Goal: Information Seeking & Learning: Learn about a topic

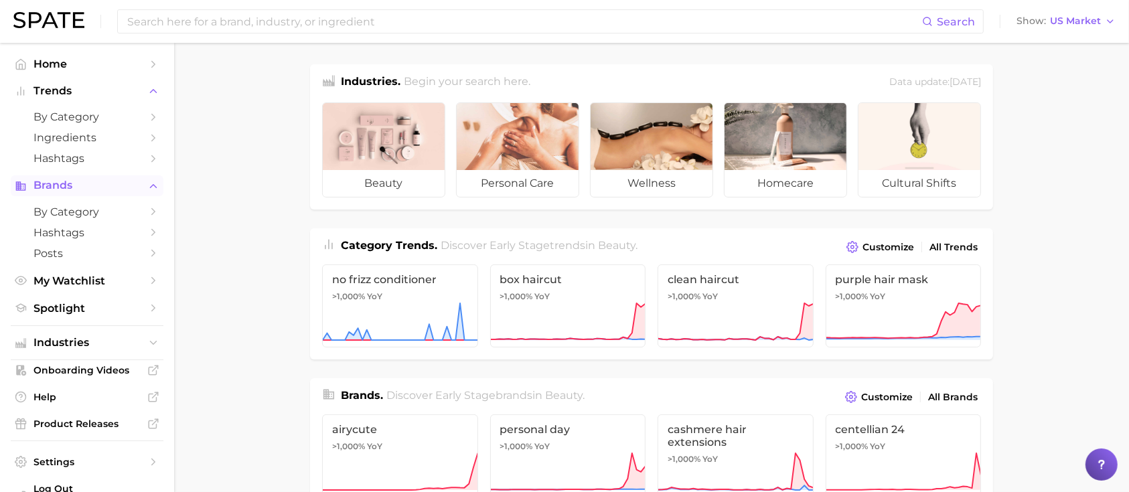
click at [67, 194] on button "Brands" at bounding box center [87, 186] width 153 height 20
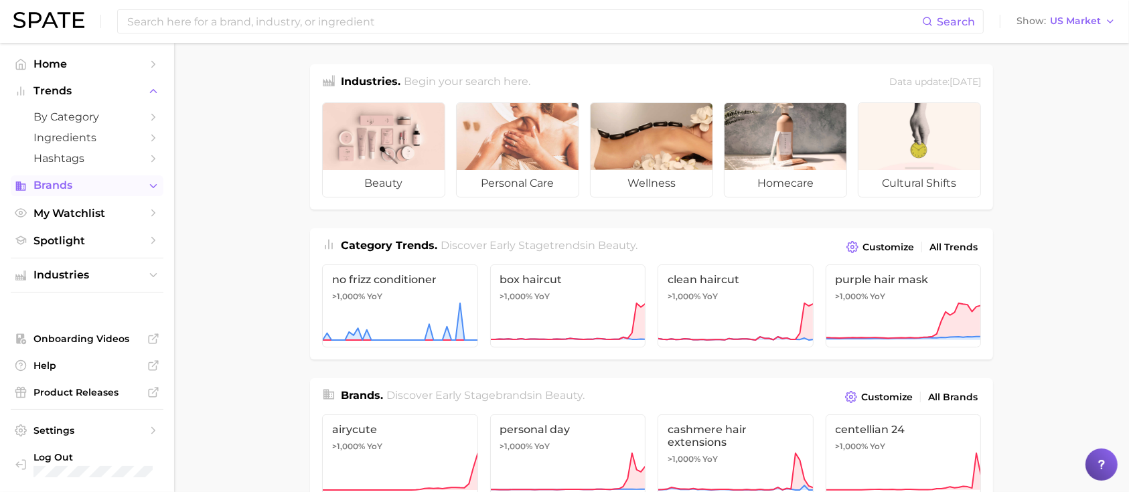
click at [70, 190] on span "Brands" at bounding box center [86, 186] width 107 height 12
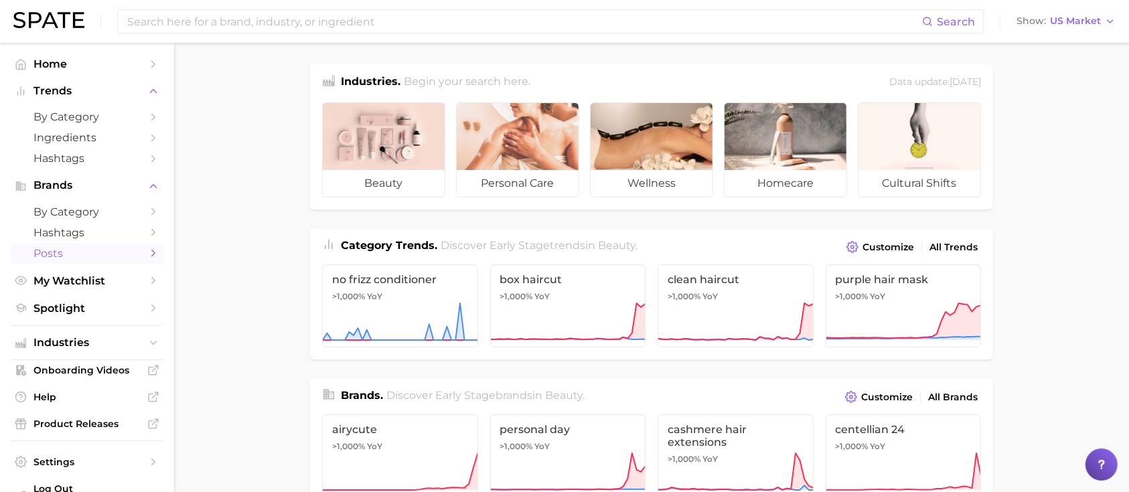
click at [55, 251] on span "Posts" at bounding box center [86, 253] width 107 height 13
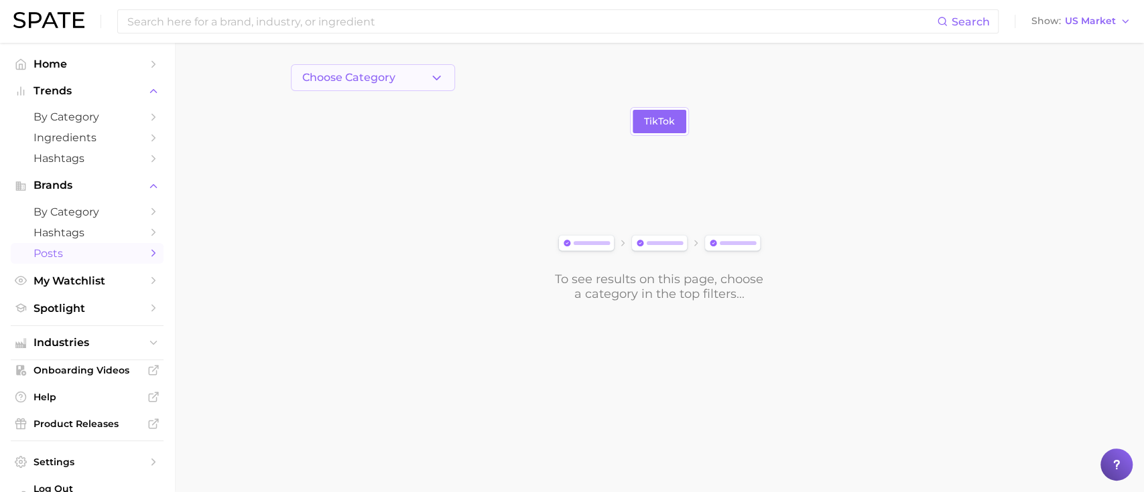
click at [439, 79] on icon "button" at bounding box center [436, 78] width 14 height 14
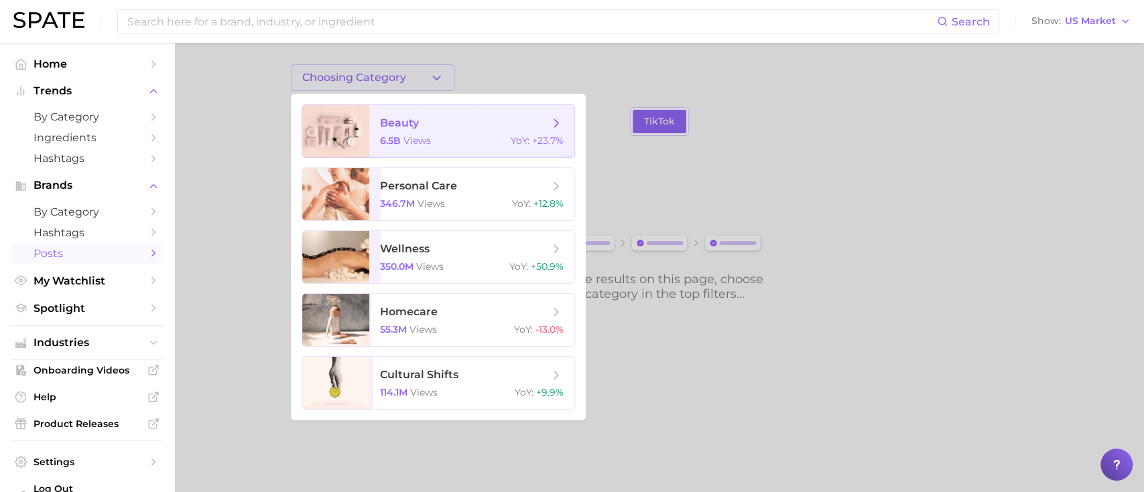
click at [437, 133] on span "beauty 6.5b views YoY : +23.7%" at bounding box center [471, 131] width 205 height 52
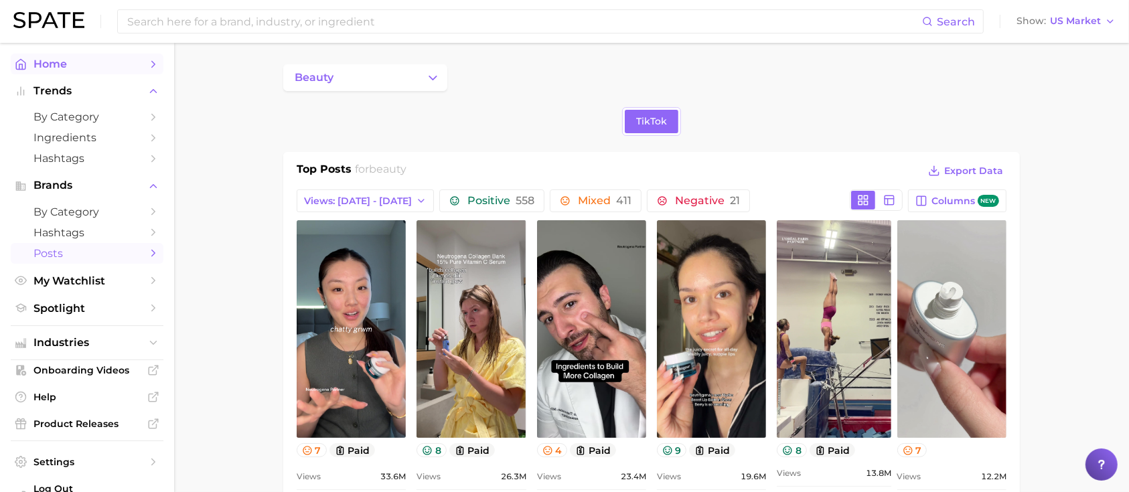
click at [53, 63] on span "Home" at bounding box center [86, 64] width 107 height 13
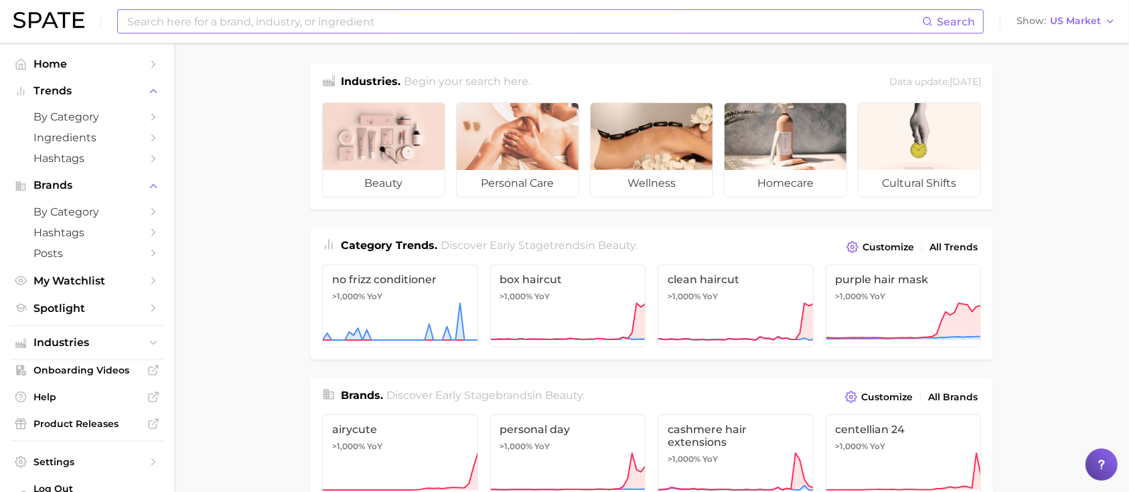
click at [169, 19] on input at bounding box center [524, 21] width 797 height 23
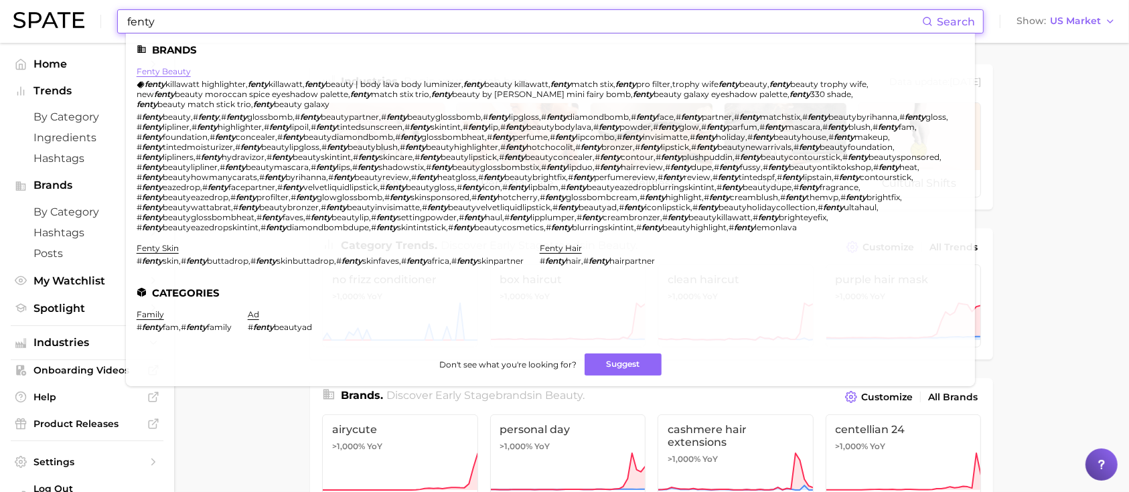
type input "fenty"
click at [155, 71] on link "fenty beauty" at bounding box center [164, 71] width 54 height 10
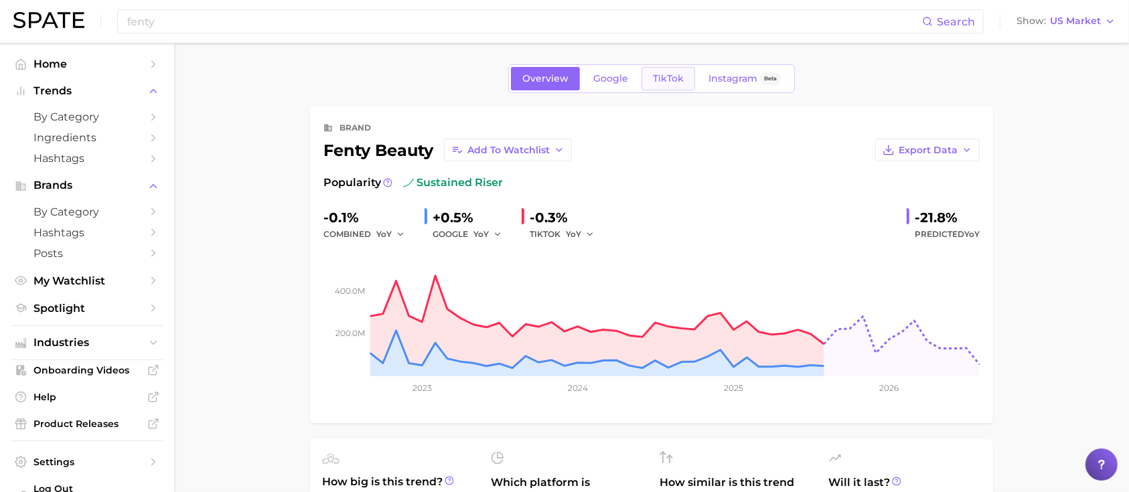
click at [676, 73] on span "TikTok" at bounding box center [668, 78] width 31 height 11
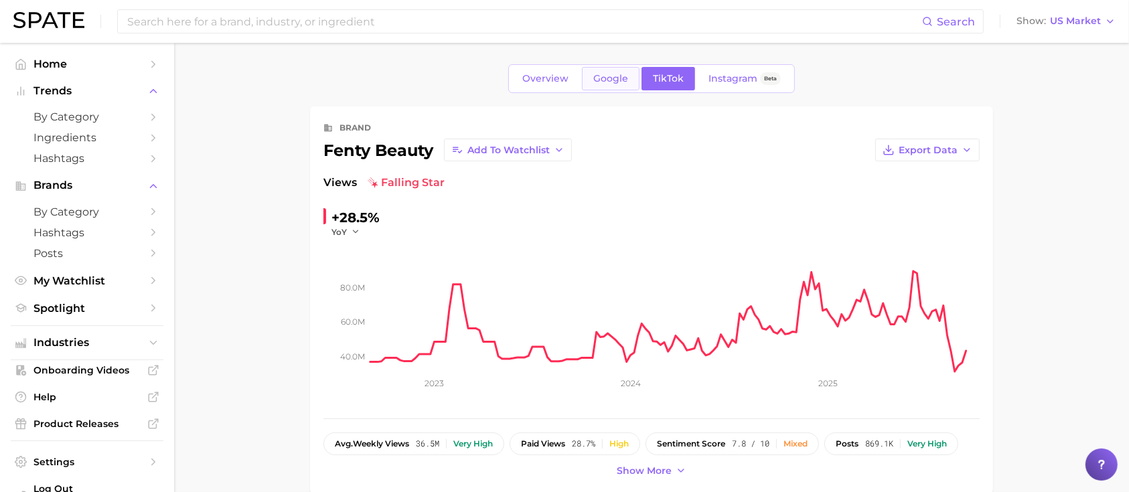
click at [613, 73] on span "Google" at bounding box center [611, 78] width 35 height 11
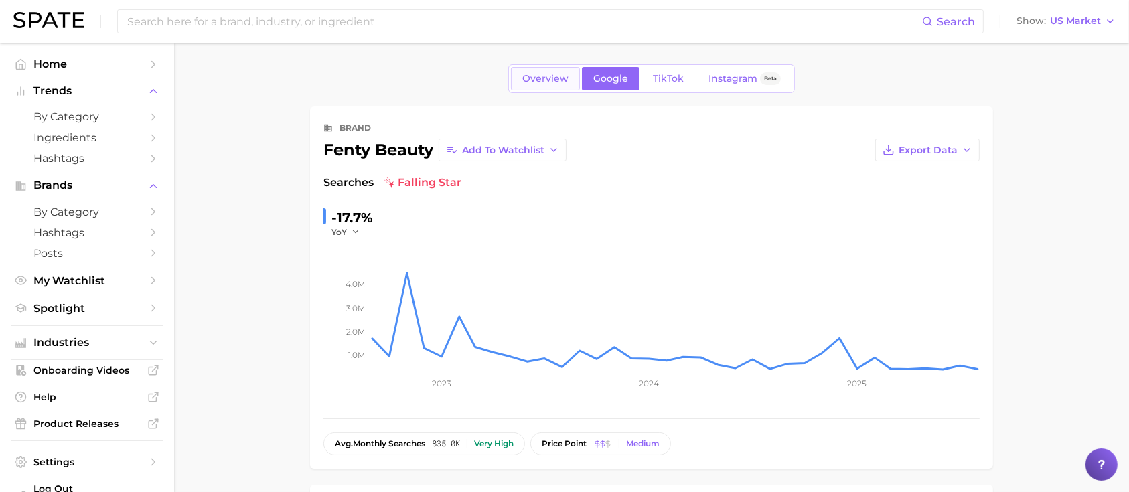
click at [559, 79] on span "Overview" at bounding box center [546, 78] width 46 height 11
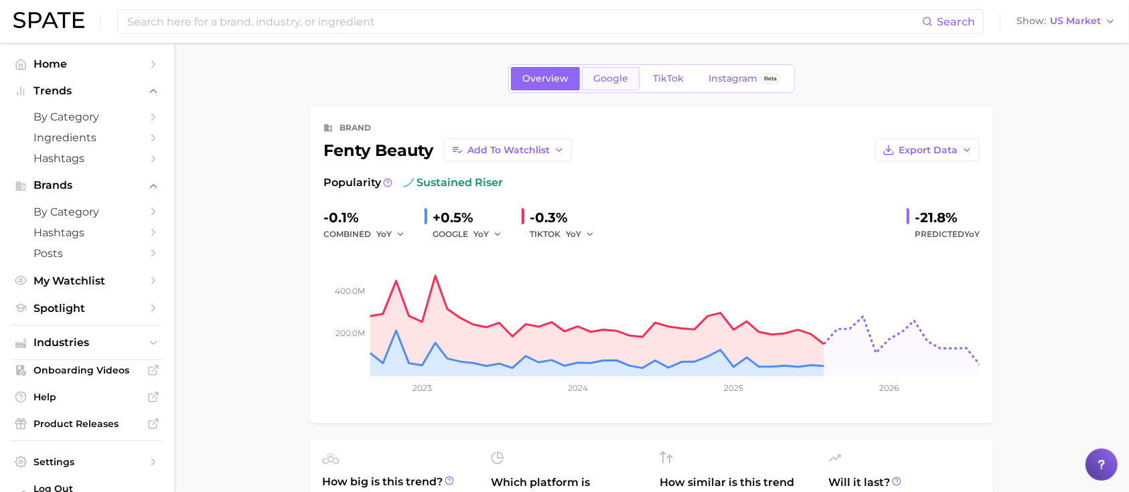
click at [602, 84] on link "Google" at bounding box center [611, 78] width 58 height 23
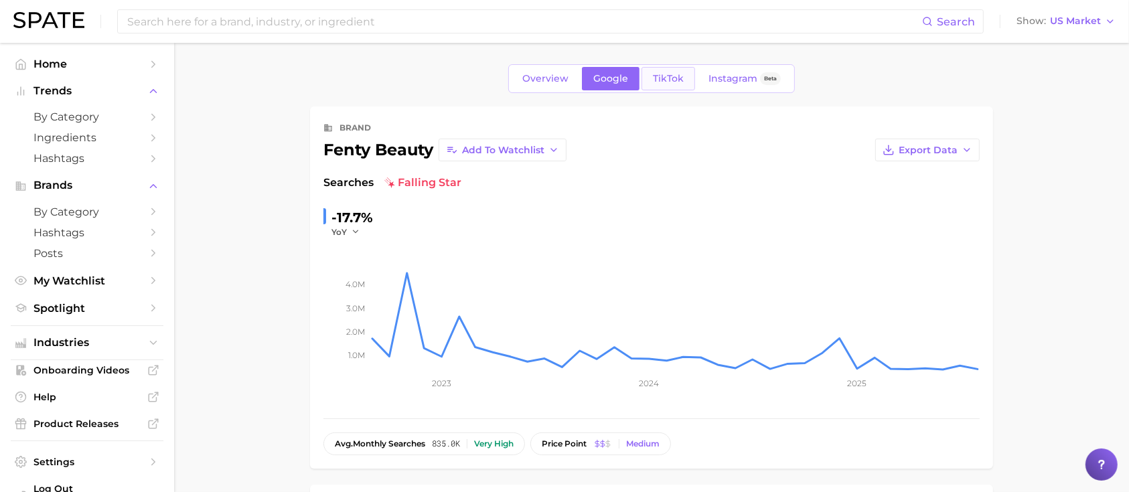
click at [677, 80] on span "TikTok" at bounding box center [668, 78] width 31 height 11
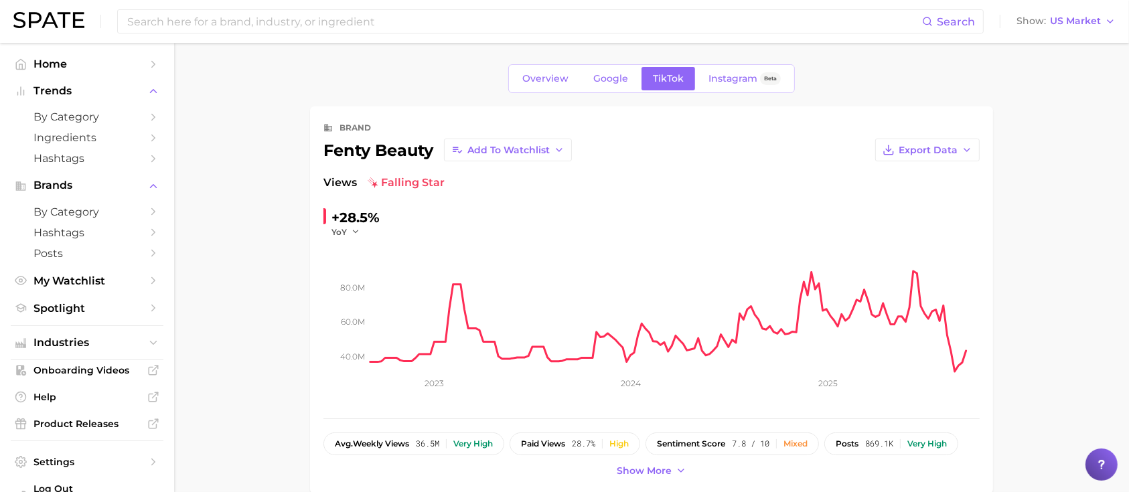
click at [732, 80] on span "Instagram" at bounding box center [733, 78] width 49 height 11
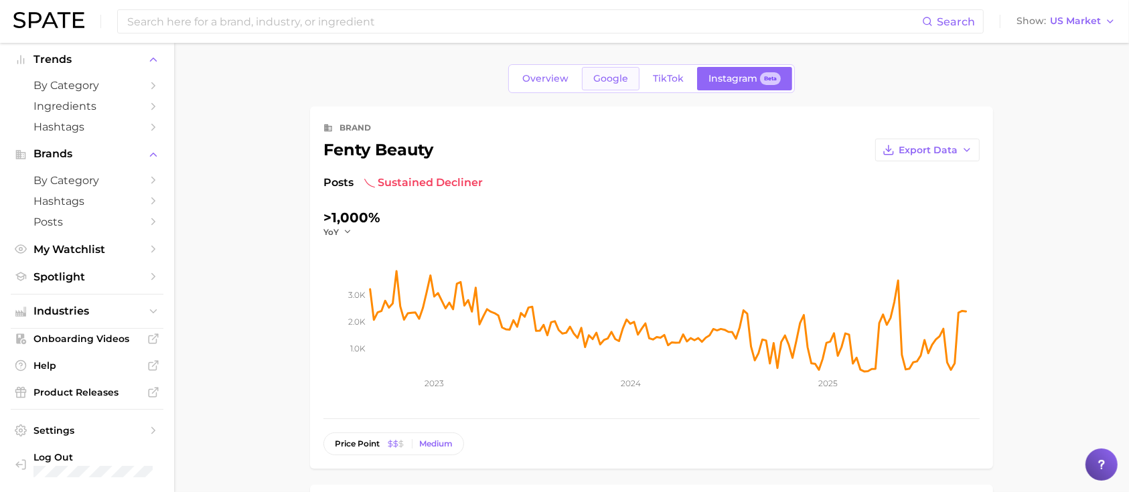
click at [595, 75] on span "Google" at bounding box center [611, 78] width 35 height 11
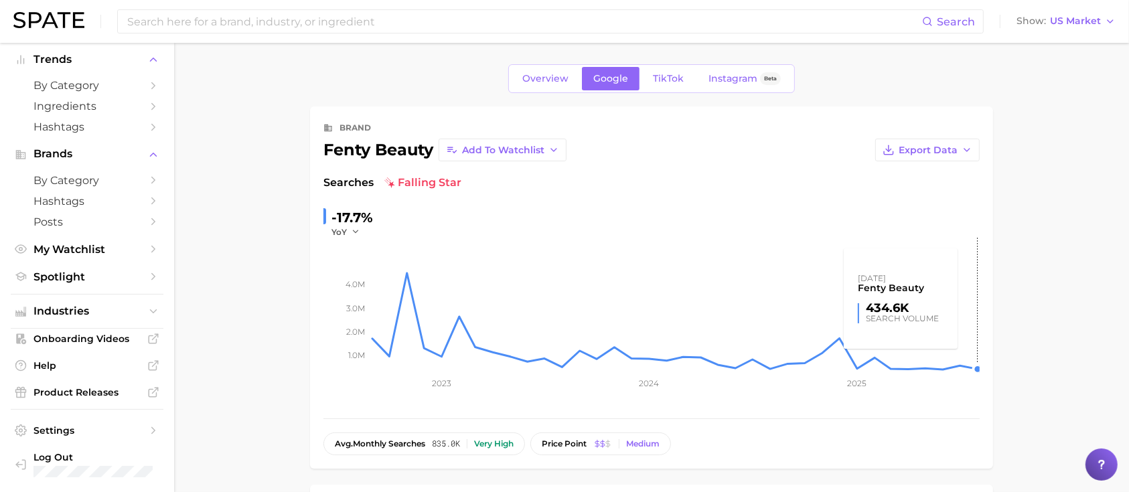
click at [976, 366] on rect at bounding box center [675, 305] width 610 height 134
click at [664, 73] on span "TikTok" at bounding box center [668, 78] width 31 height 11
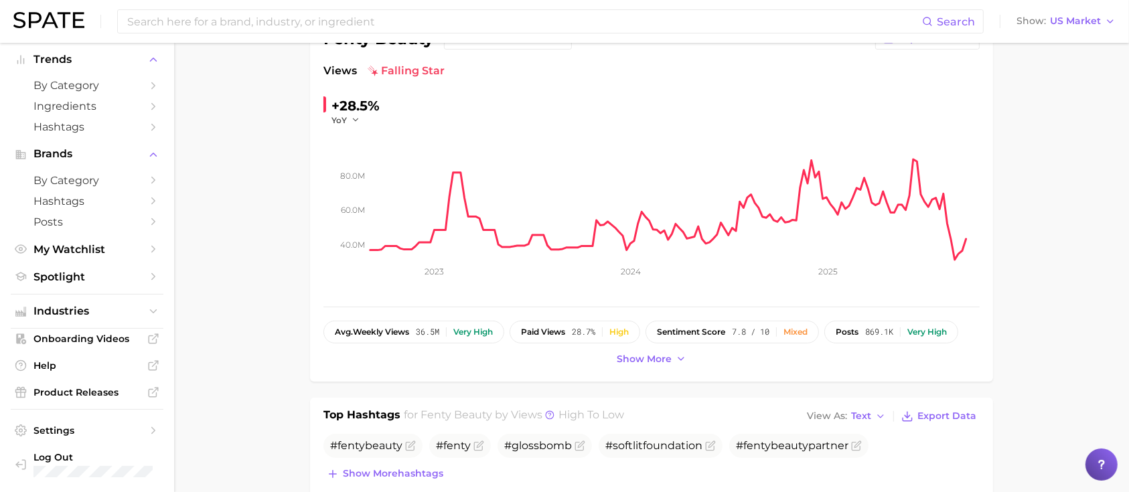
scroll to position [89, 0]
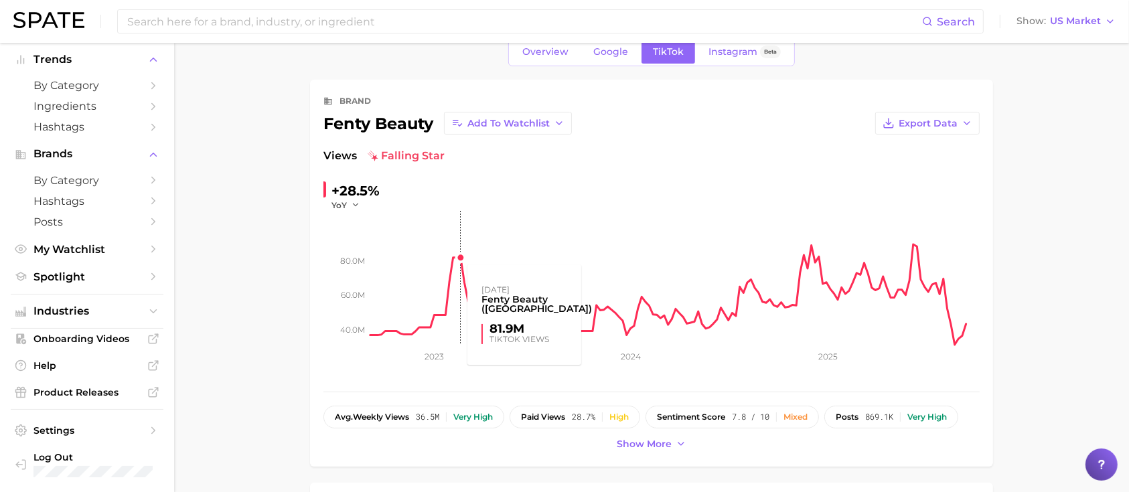
scroll to position [0, 0]
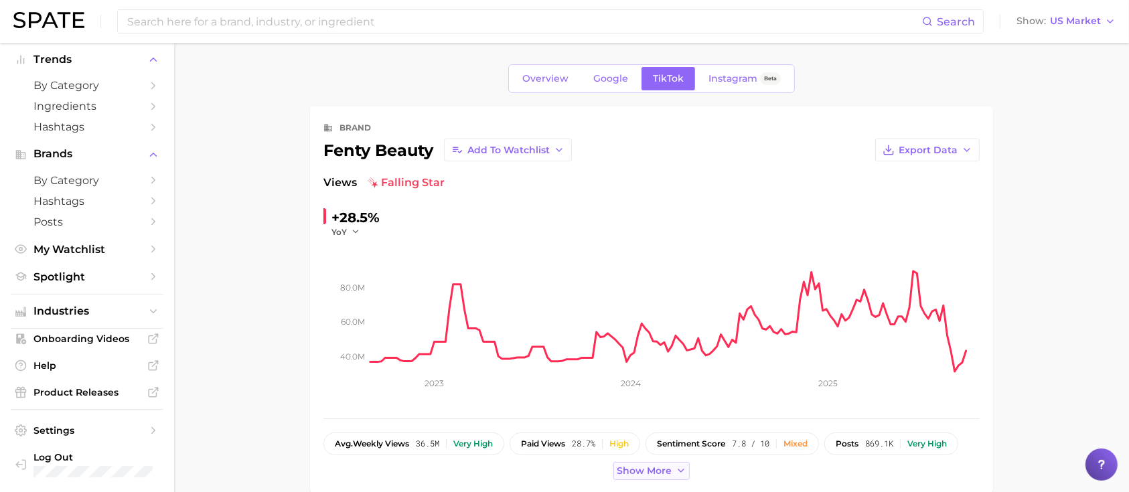
click at [676, 466] on icon at bounding box center [681, 471] width 11 height 11
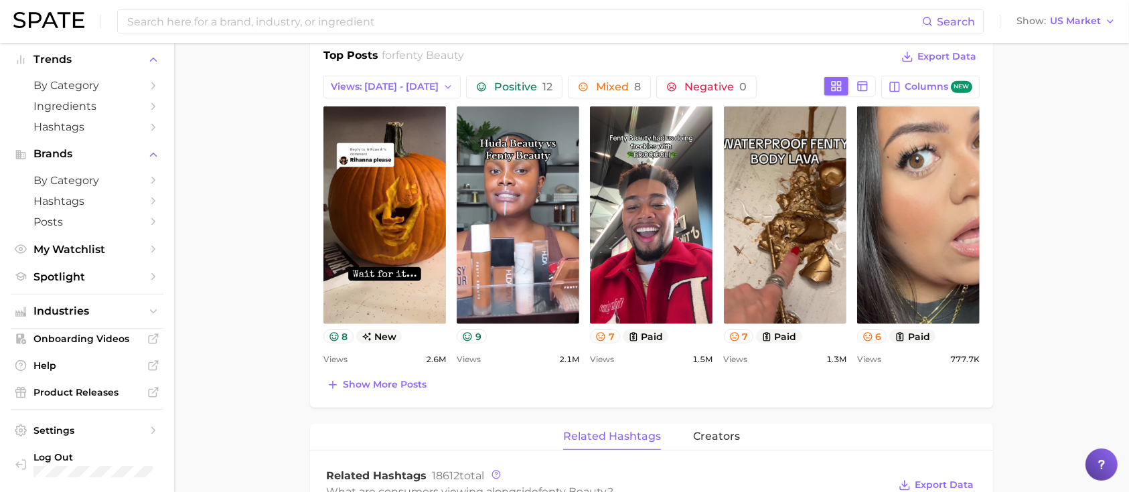
scroll to position [625, 0]
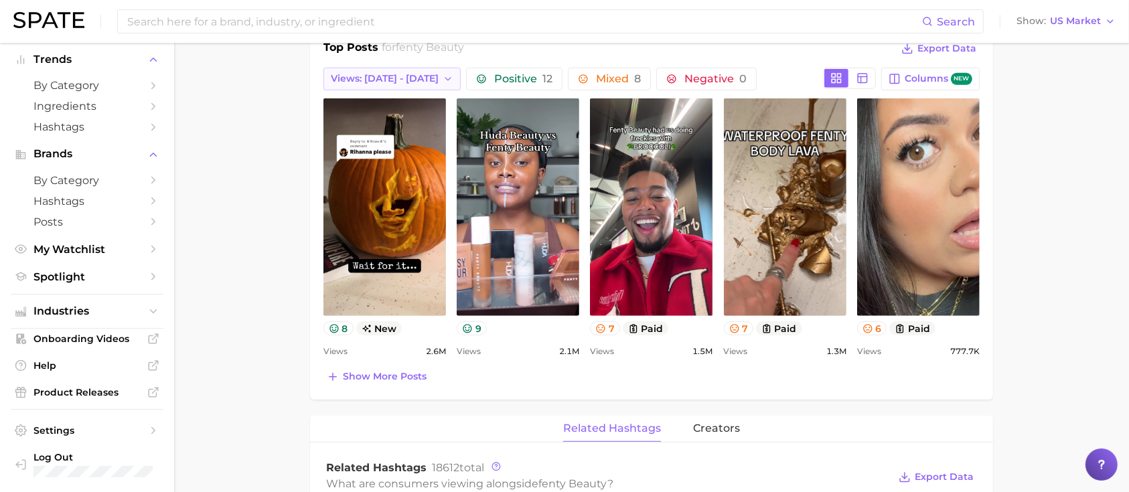
click at [429, 68] on button "Views: Sep 7 - 14" at bounding box center [392, 79] width 137 height 23
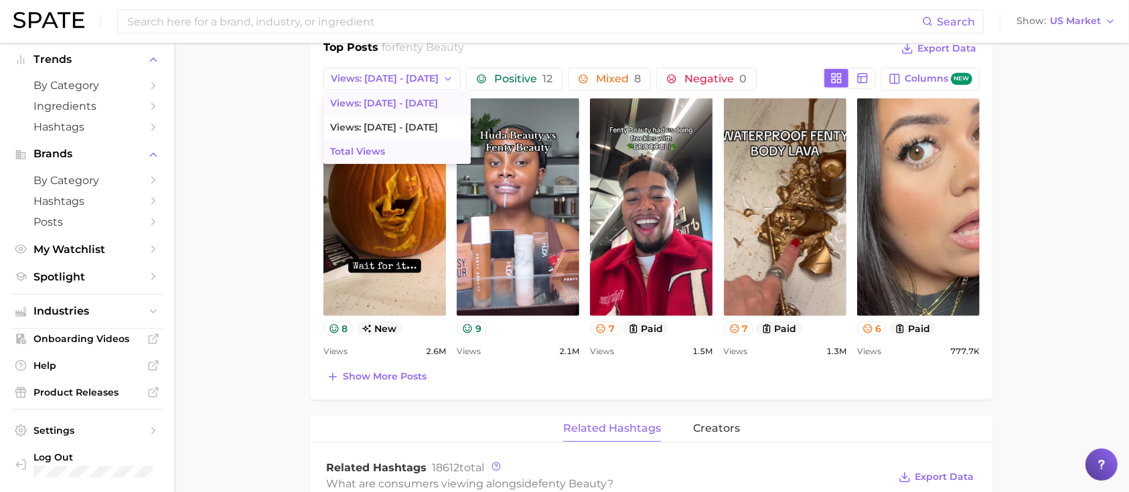
click at [356, 143] on button "Total Views" at bounding box center [397, 152] width 147 height 24
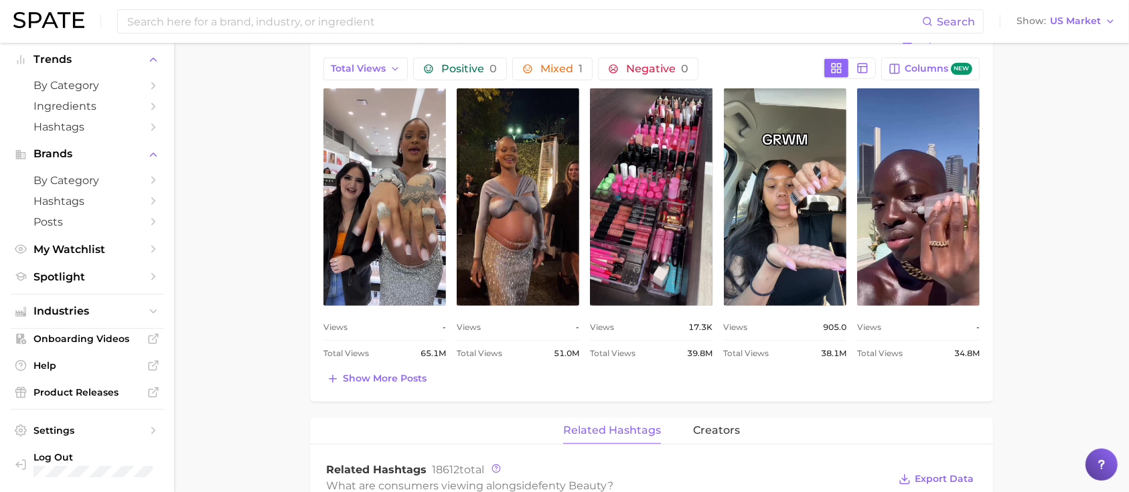
scroll to position [536, 0]
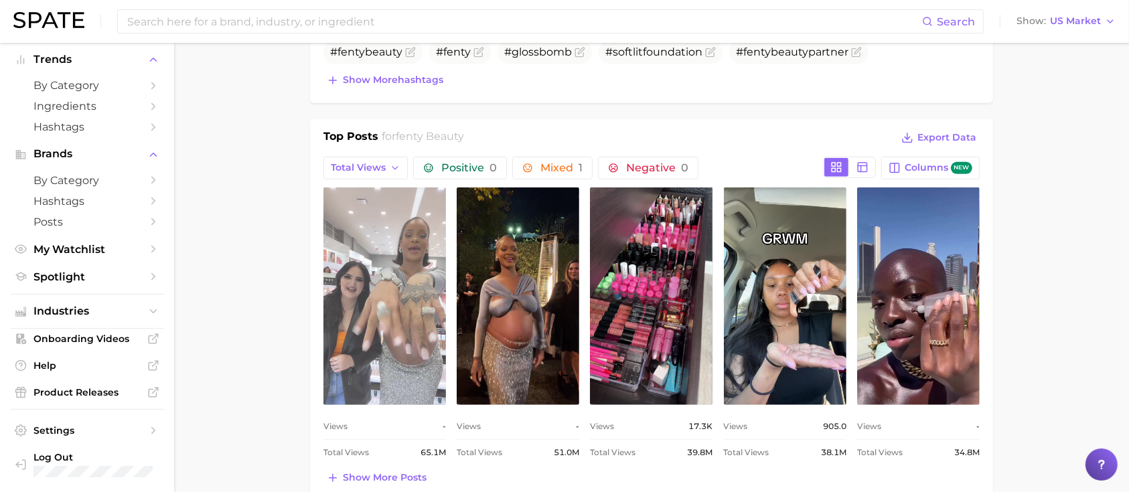
click at [385, 299] on link "view post on TikTok" at bounding box center [385, 297] width 123 height 218
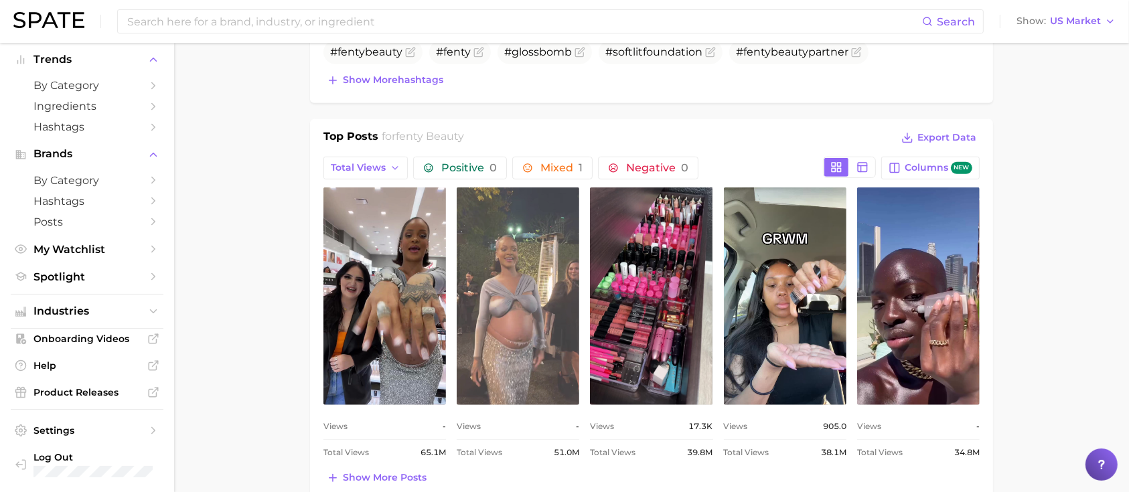
click at [505, 320] on link "view post on TikTok" at bounding box center [518, 297] width 123 height 218
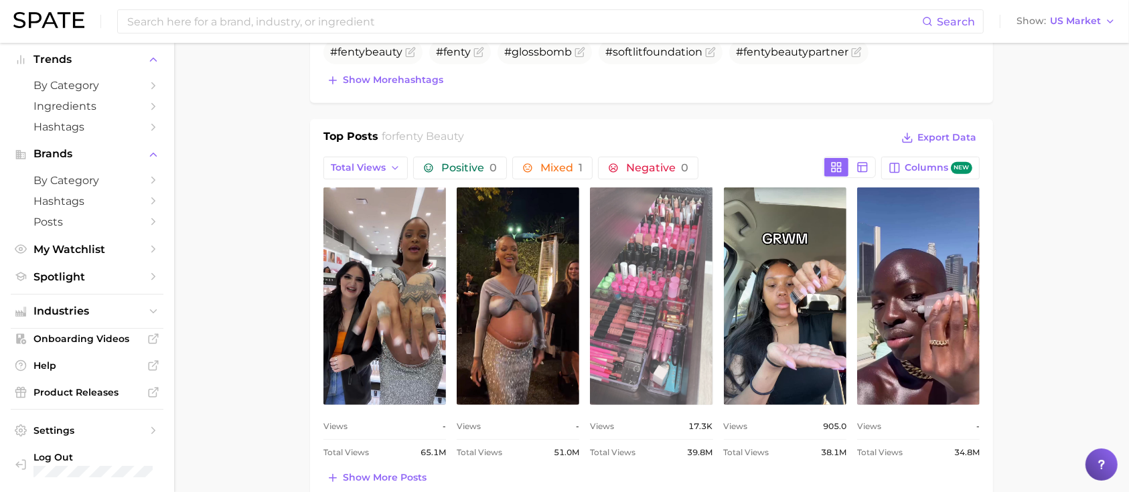
click at [656, 365] on link "view post on TikTok" at bounding box center [651, 297] width 123 height 218
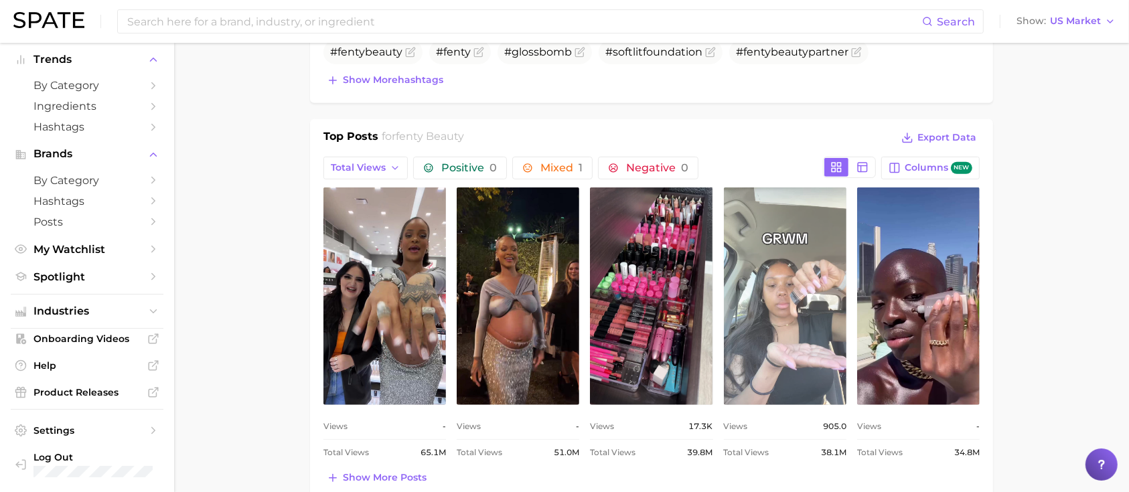
click at [795, 346] on link "view post on TikTok" at bounding box center [785, 297] width 123 height 218
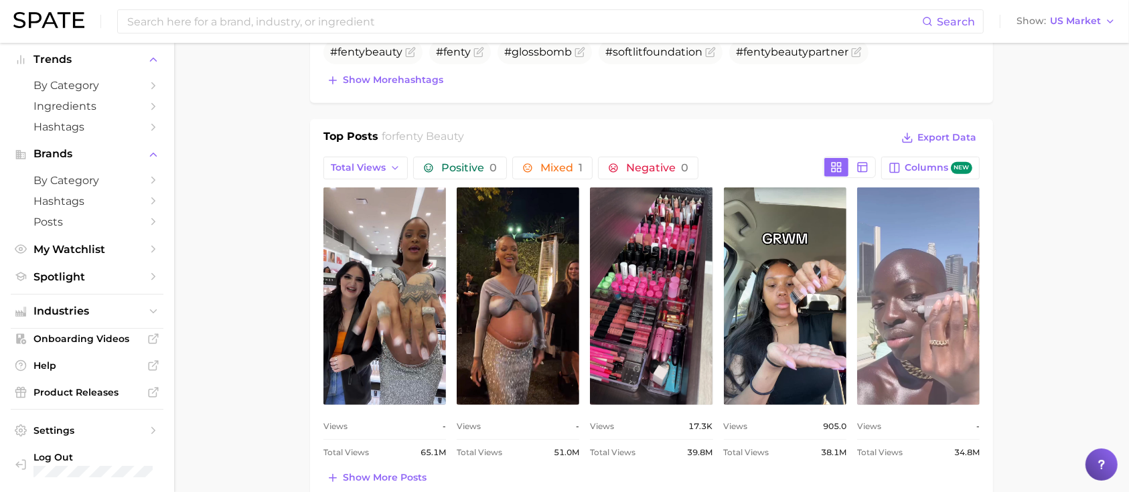
click at [911, 338] on link "view post on TikTok" at bounding box center [918, 297] width 123 height 218
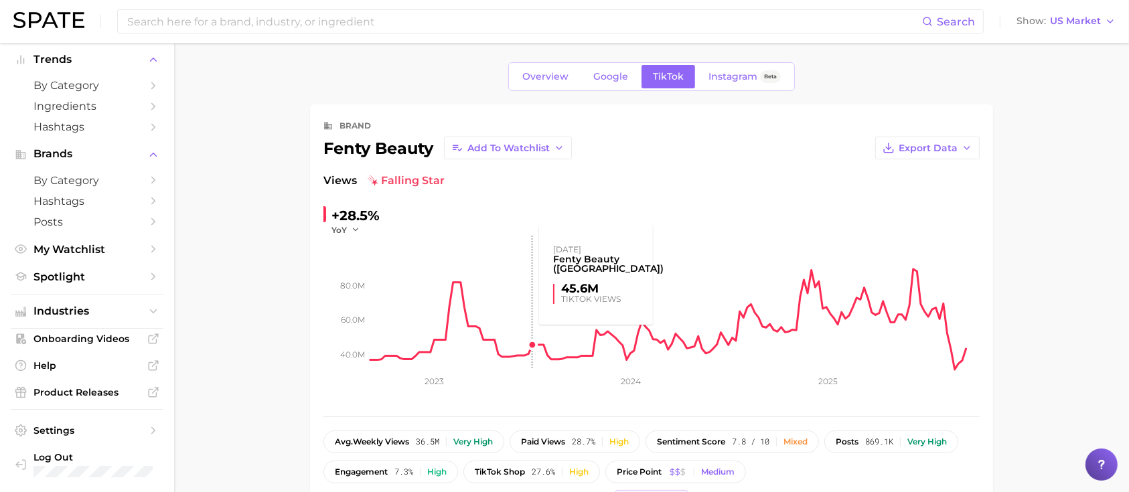
scroll to position [0, 0]
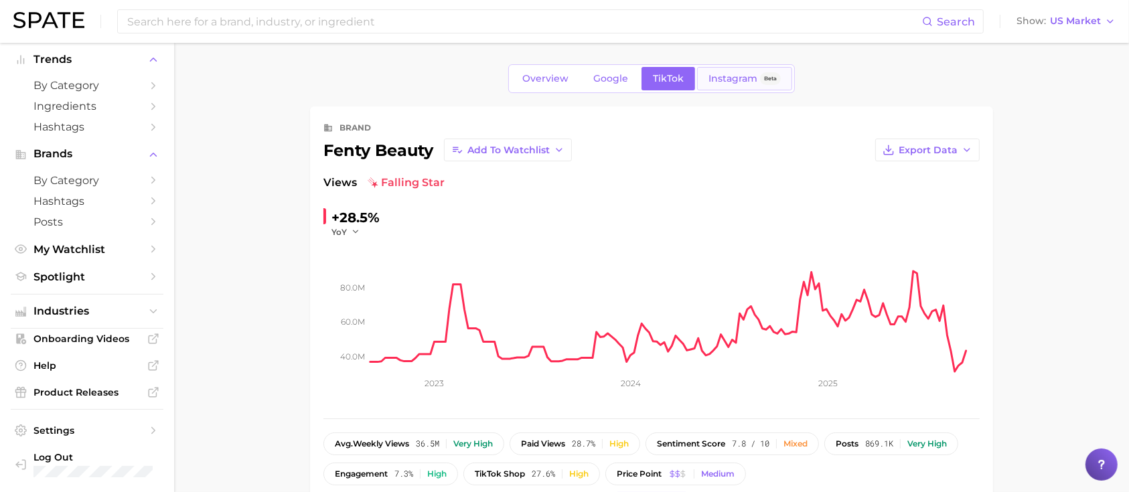
click at [744, 72] on link "Instagram Beta" at bounding box center [744, 78] width 95 height 23
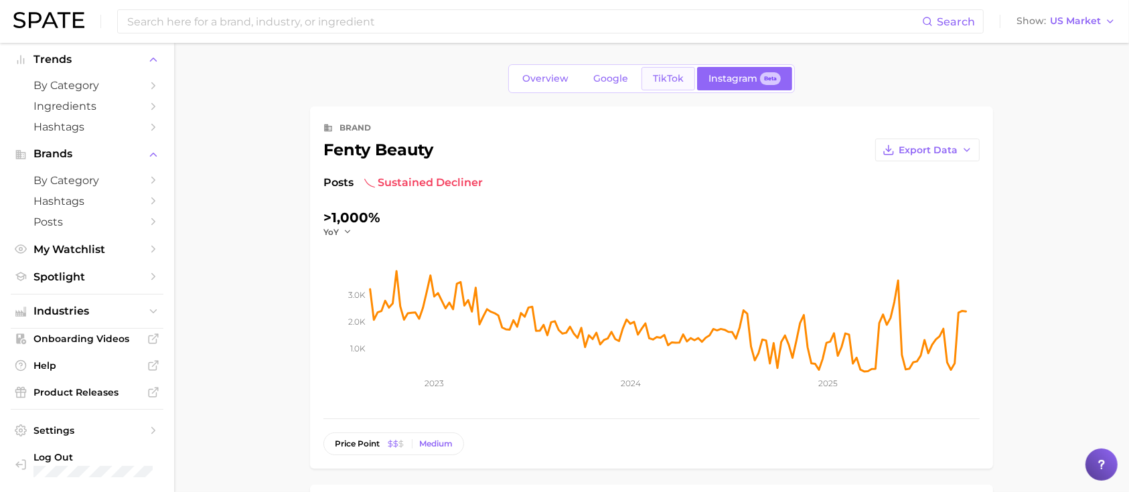
click at [663, 71] on link "TikTok" at bounding box center [669, 78] width 54 height 23
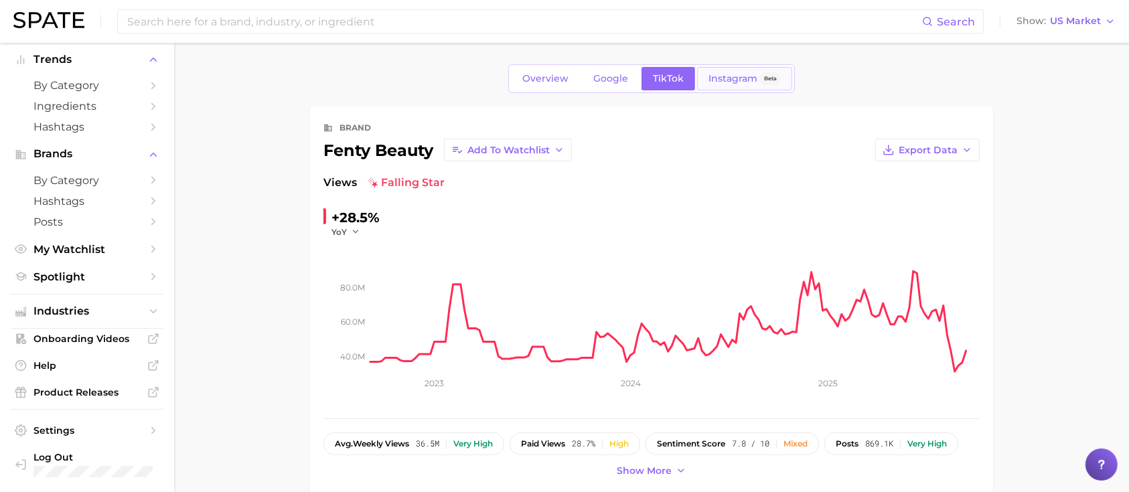
click at [746, 76] on span "Instagram" at bounding box center [733, 78] width 49 height 11
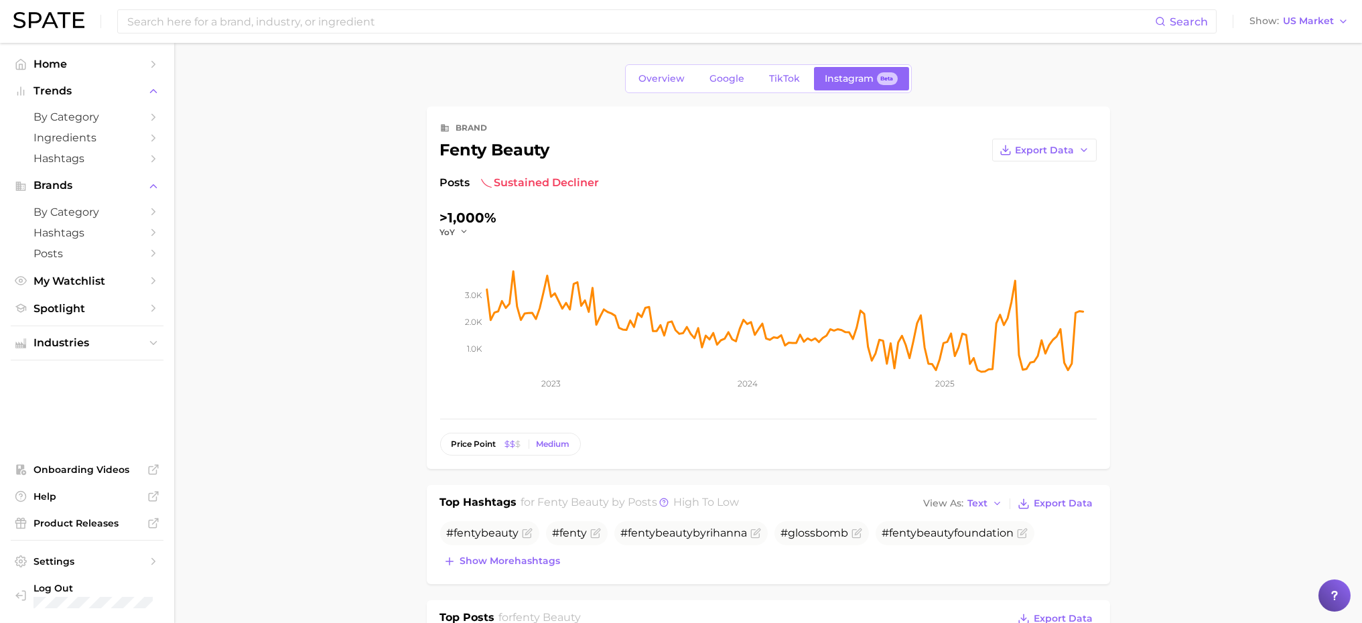
scroll to position [89, 0]
